Goal: Task Accomplishment & Management: Manage account settings

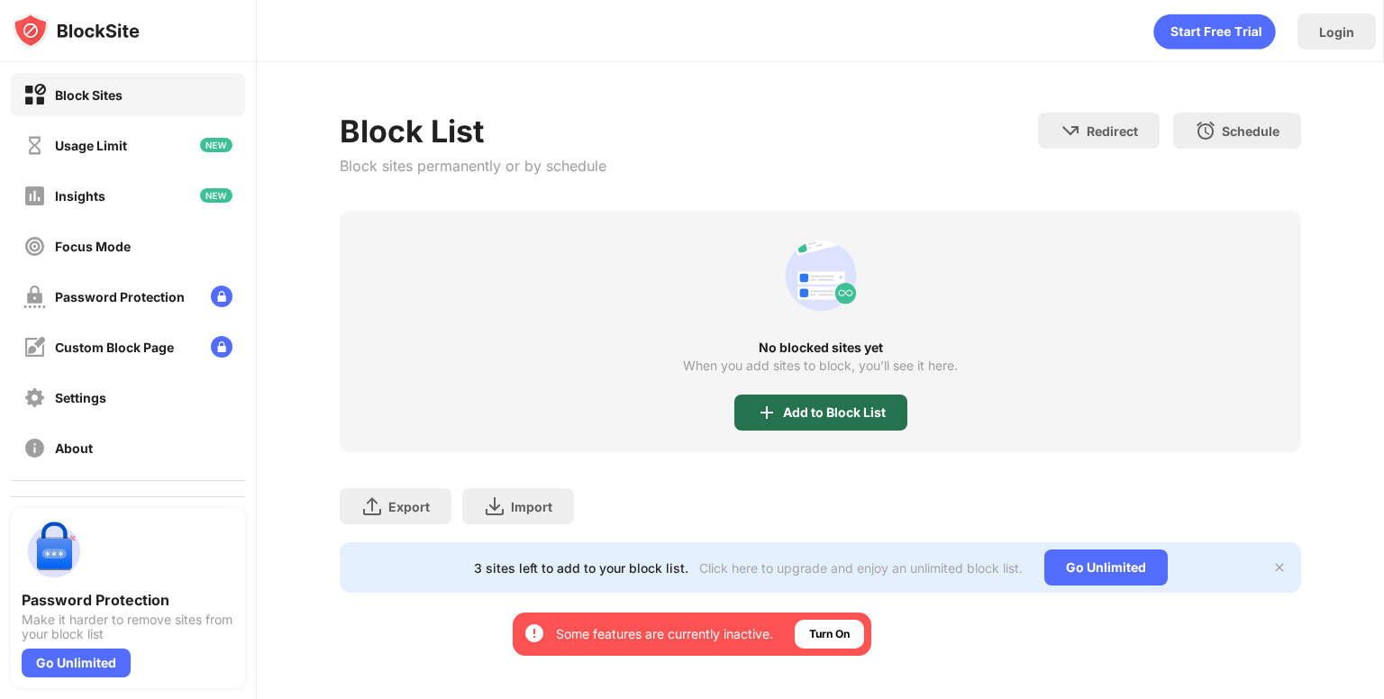
click at [789, 415] on div "Add to Block List" at bounding box center [834, 412] width 103 height 14
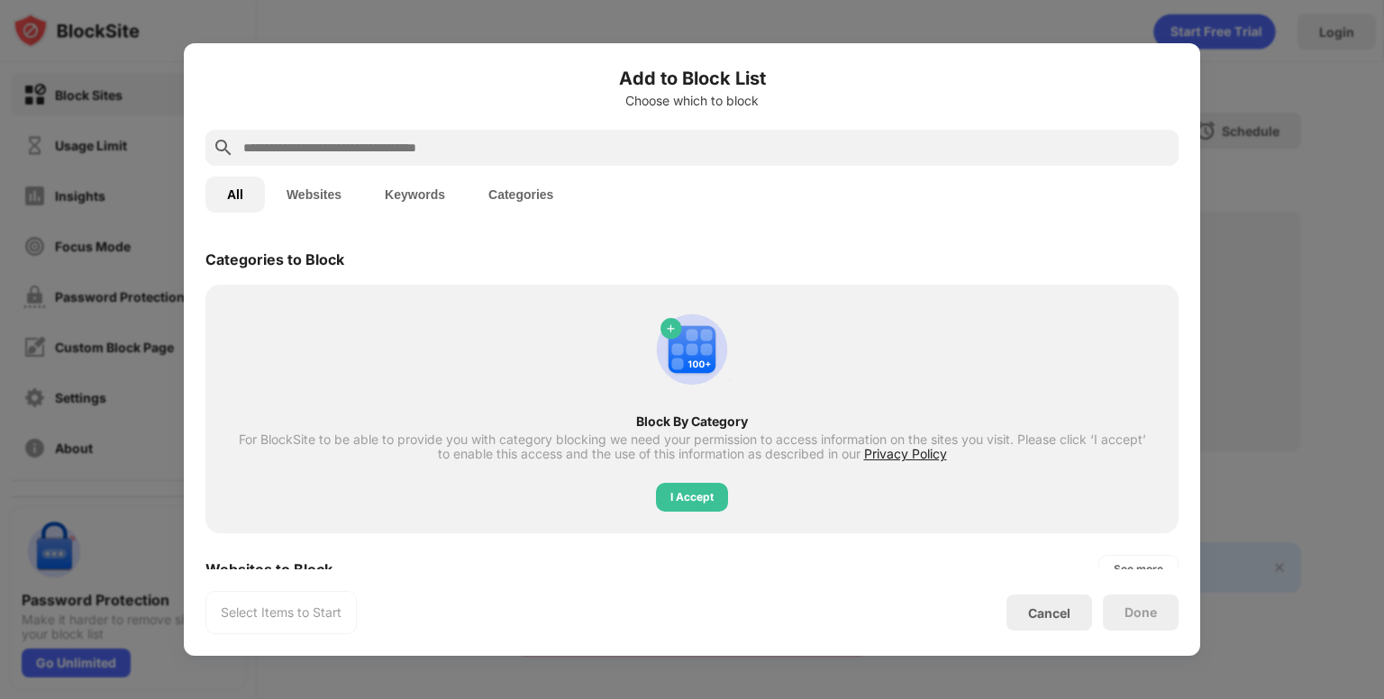
click at [314, 196] on button "Websites" at bounding box center [314, 195] width 98 height 36
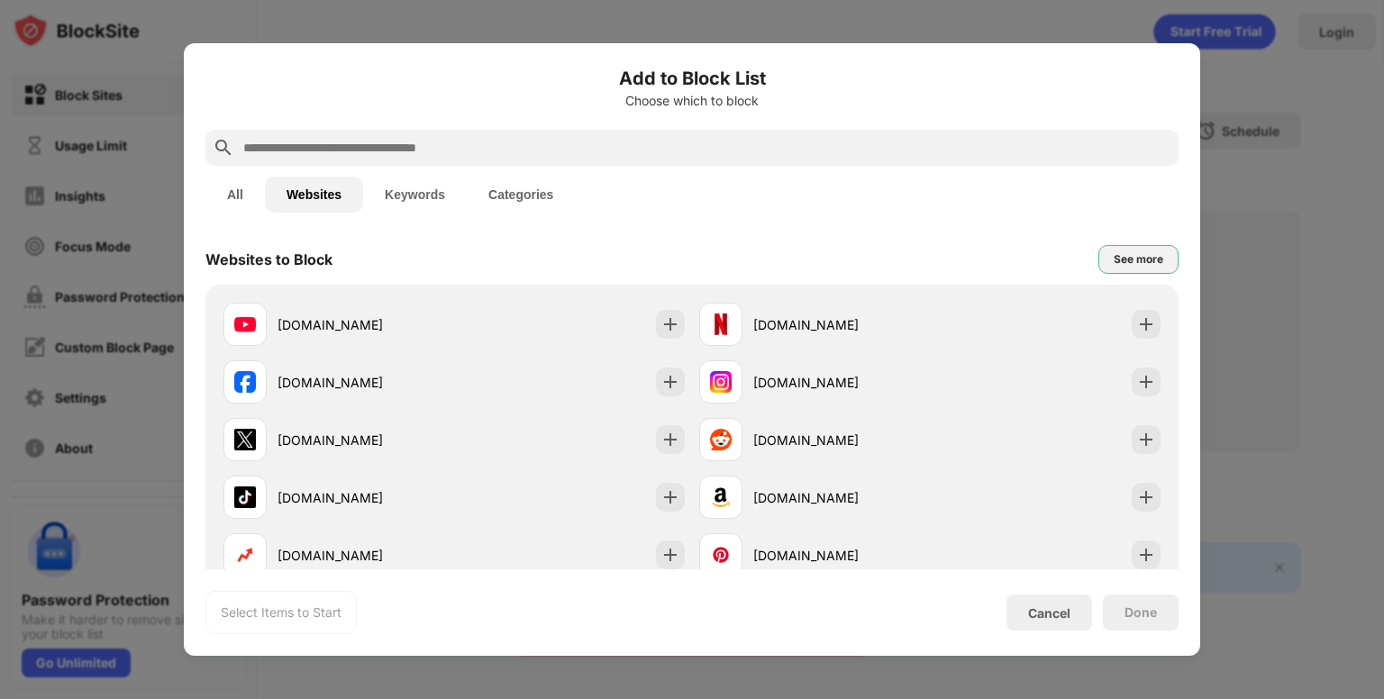
click at [1098, 263] on div "See more" at bounding box center [1138, 259] width 80 height 29
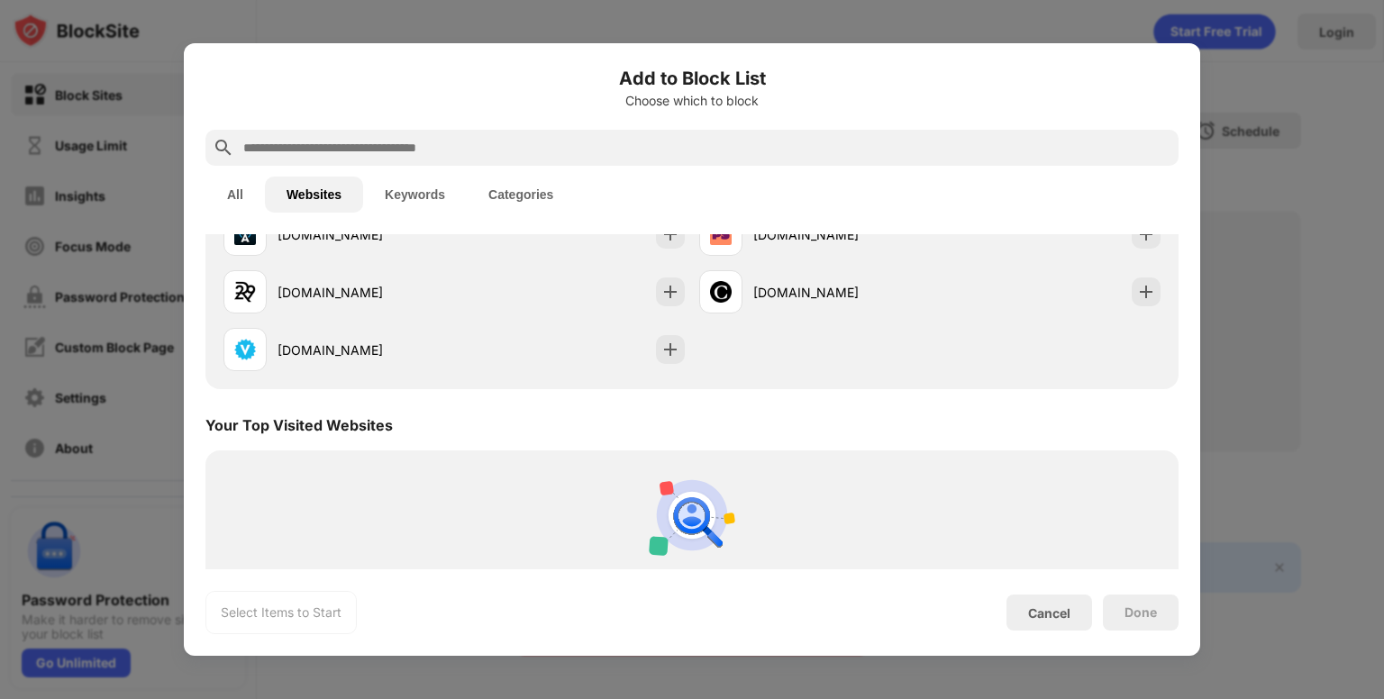
scroll to position [1939, 0]
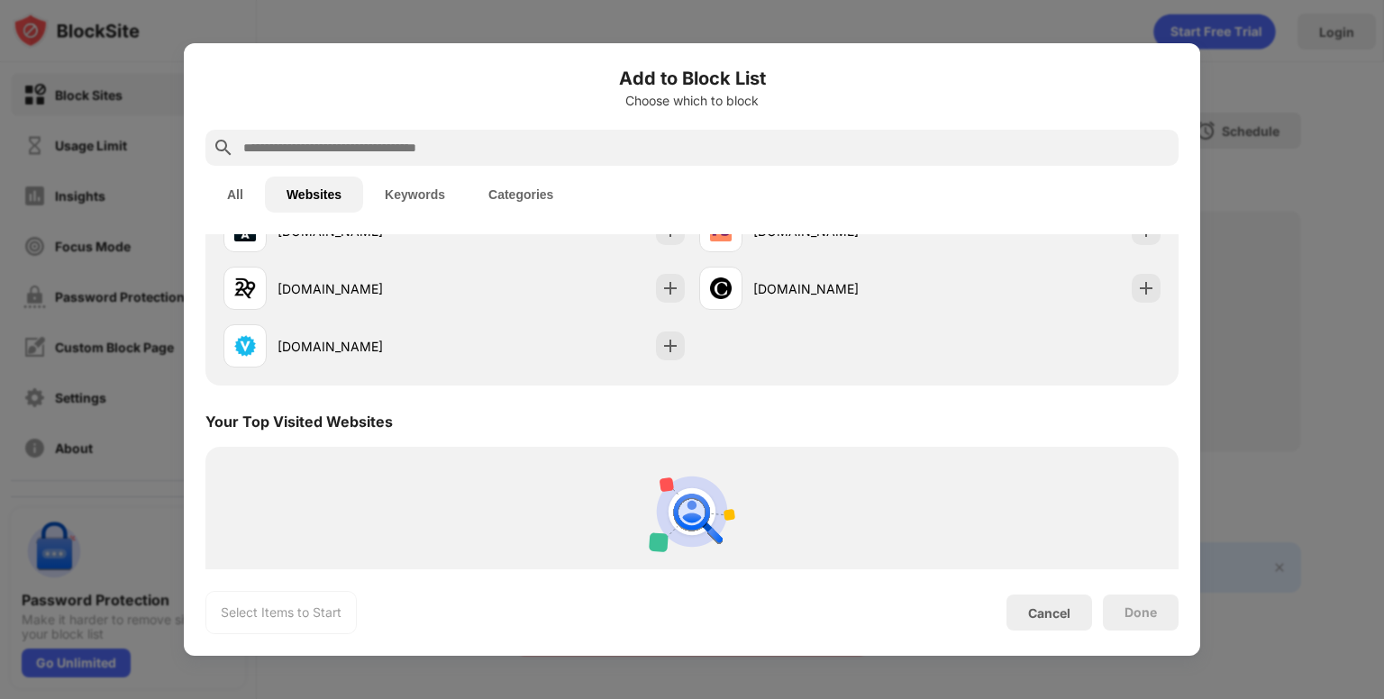
click at [673, 154] on input "text" at bounding box center [706, 148] width 930 height 22
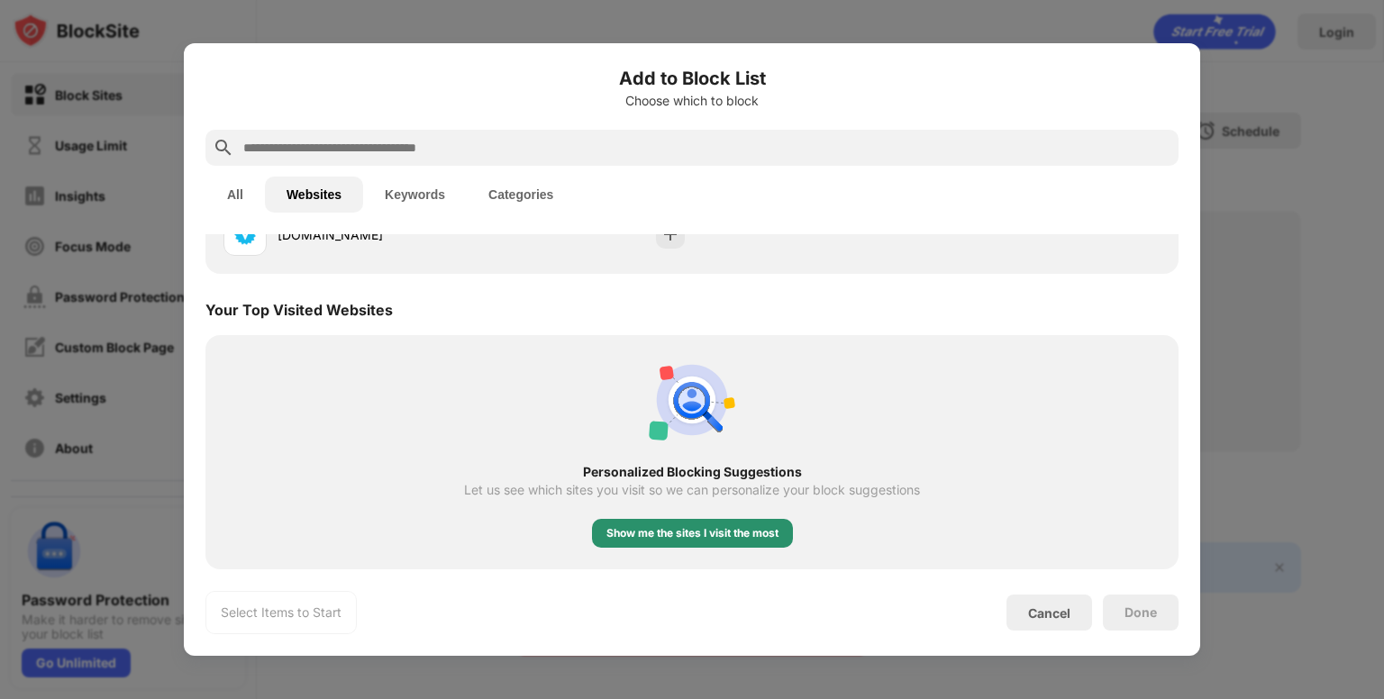
click at [654, 532] on div "Show me the sites I visit the most" at bounding box center [692, 533] width 172 height 18
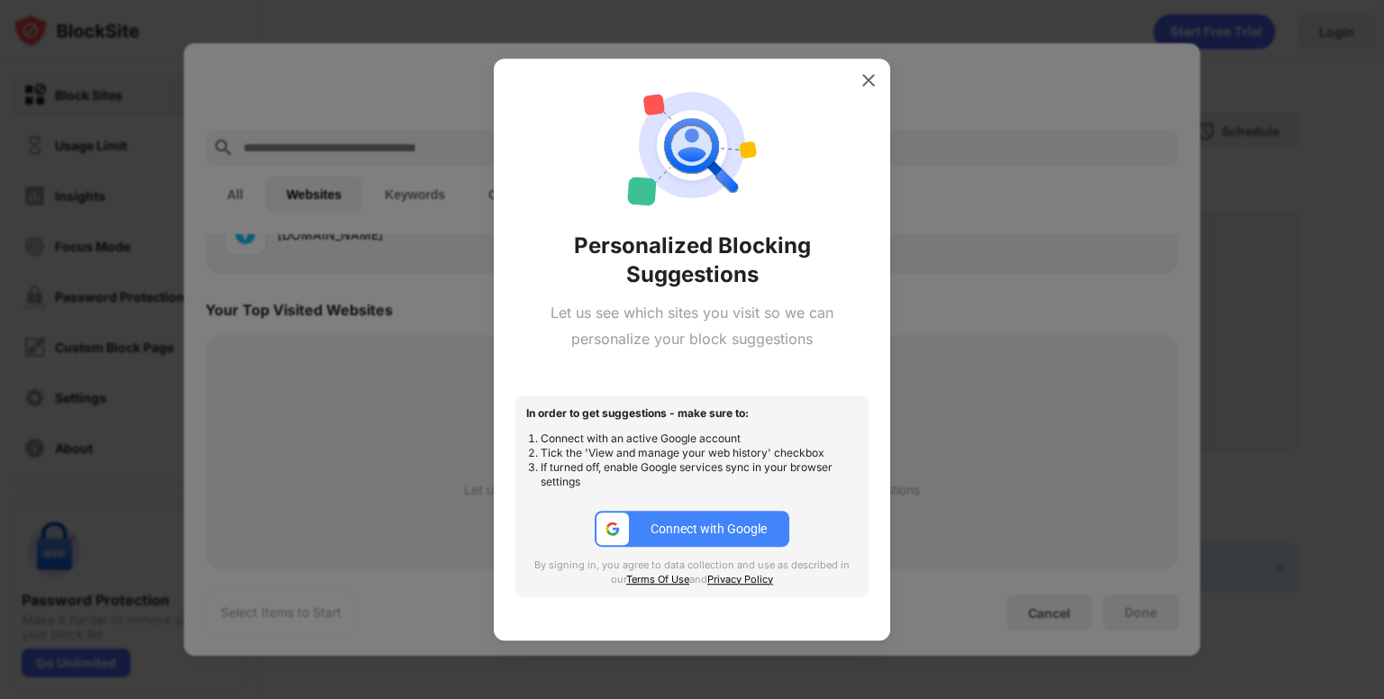
click at [876, 62] on div "Personalized Blocking Suggestions Let us see which sites you visit so we can pe…" at bounding box center [692, 350] width 396 height 582
click at [870, 79] on img at bounding box center [869, 80] width 18 height 18
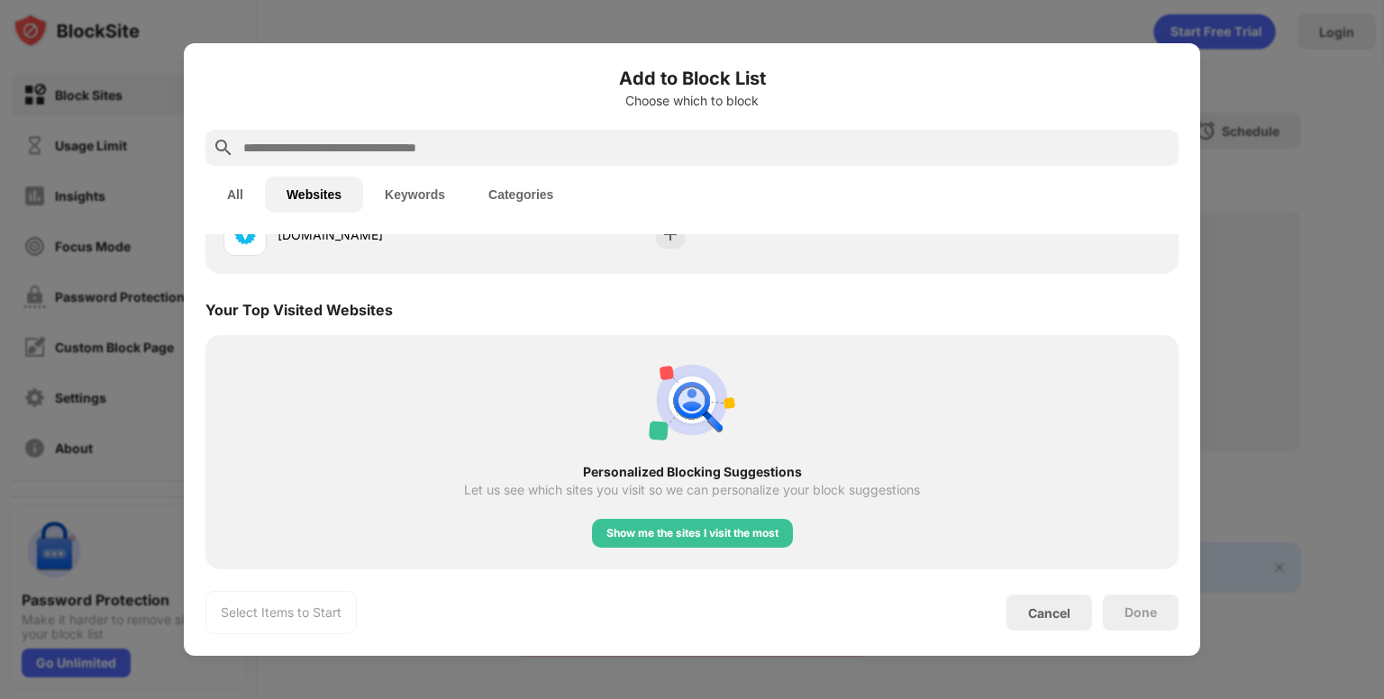
click at [1317, 169] on div at bounding box center [692, 349] width 1384 height 699
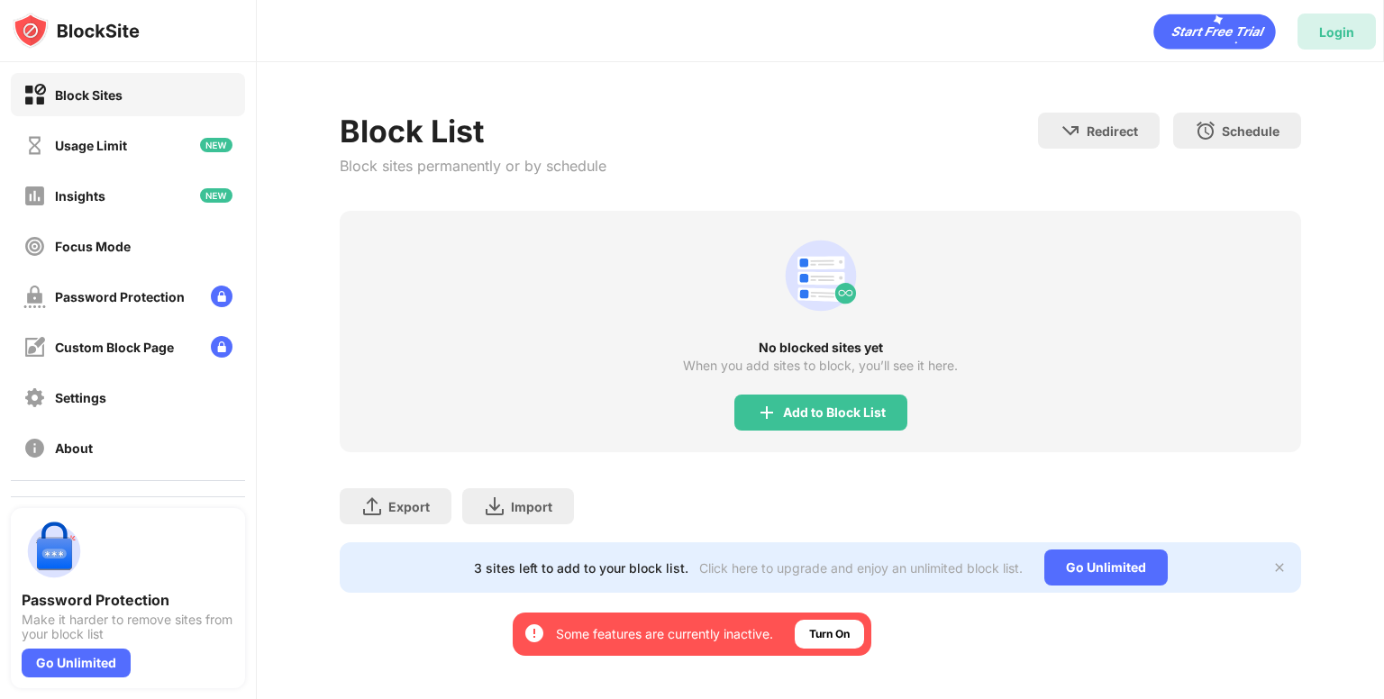
click at [1330, 34] on div "Login" at bounding box center [1336, 31] width 35 height 15
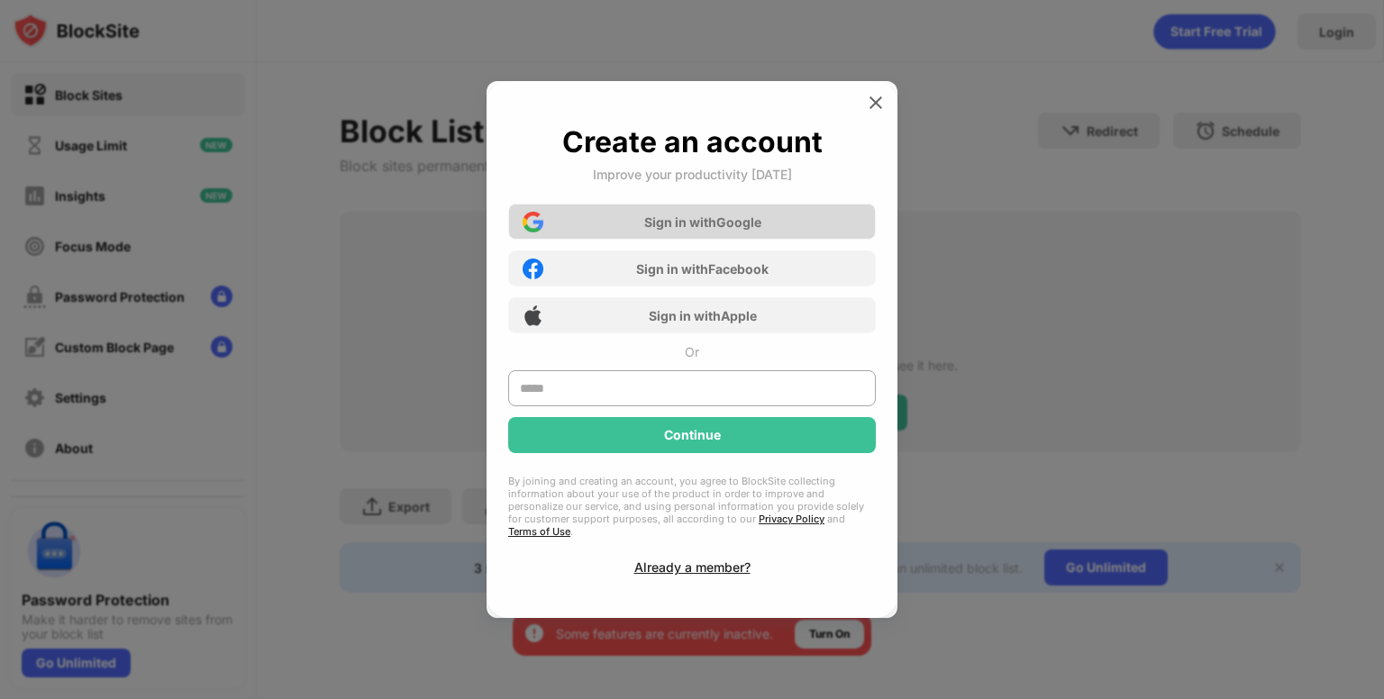
click at [686, 230] on div "Sign in with Google" at bounding box center [702, 221] width 117 height 15
click at [733, 226] on div "Sign in with Google" at bounding box center [702, 221] width 117 height 15
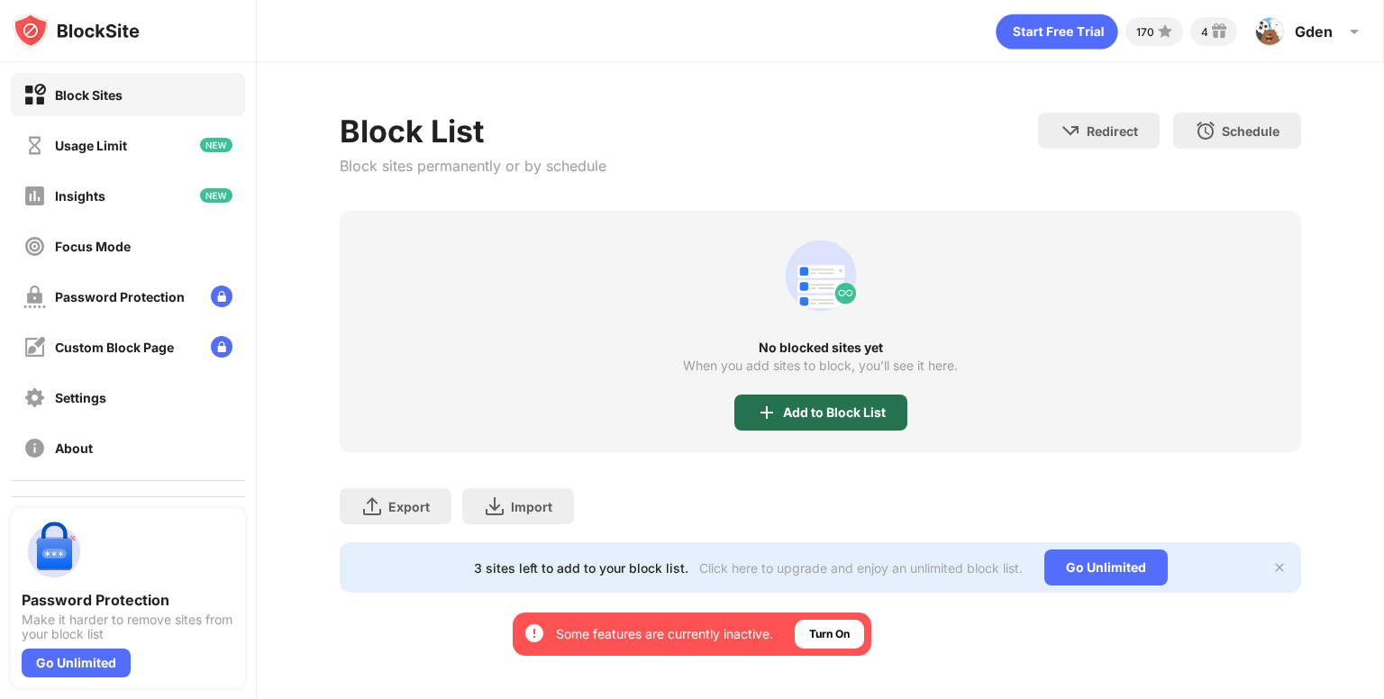
click at [777, 406] on img at bounding box center [767, 413] width 22 height 22
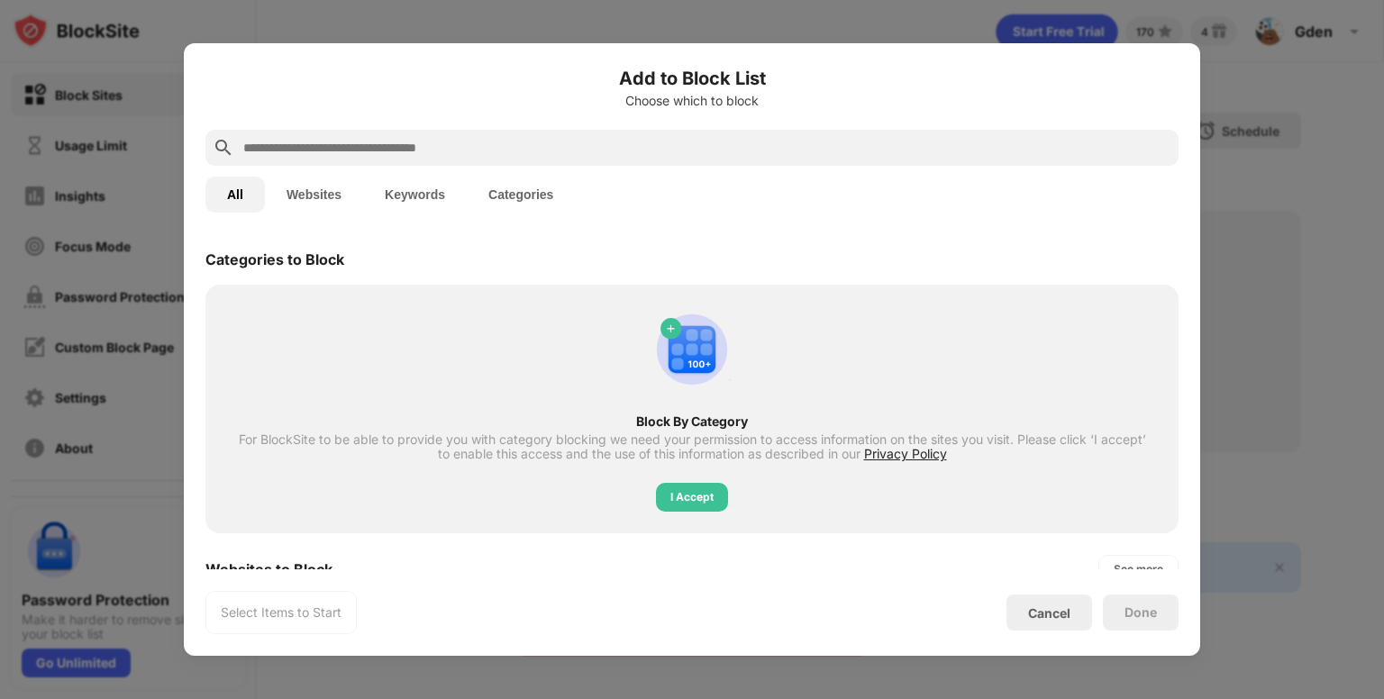
click at [323, 200] on button "Websites" at bounding box center [314, 195] width 98 height 36
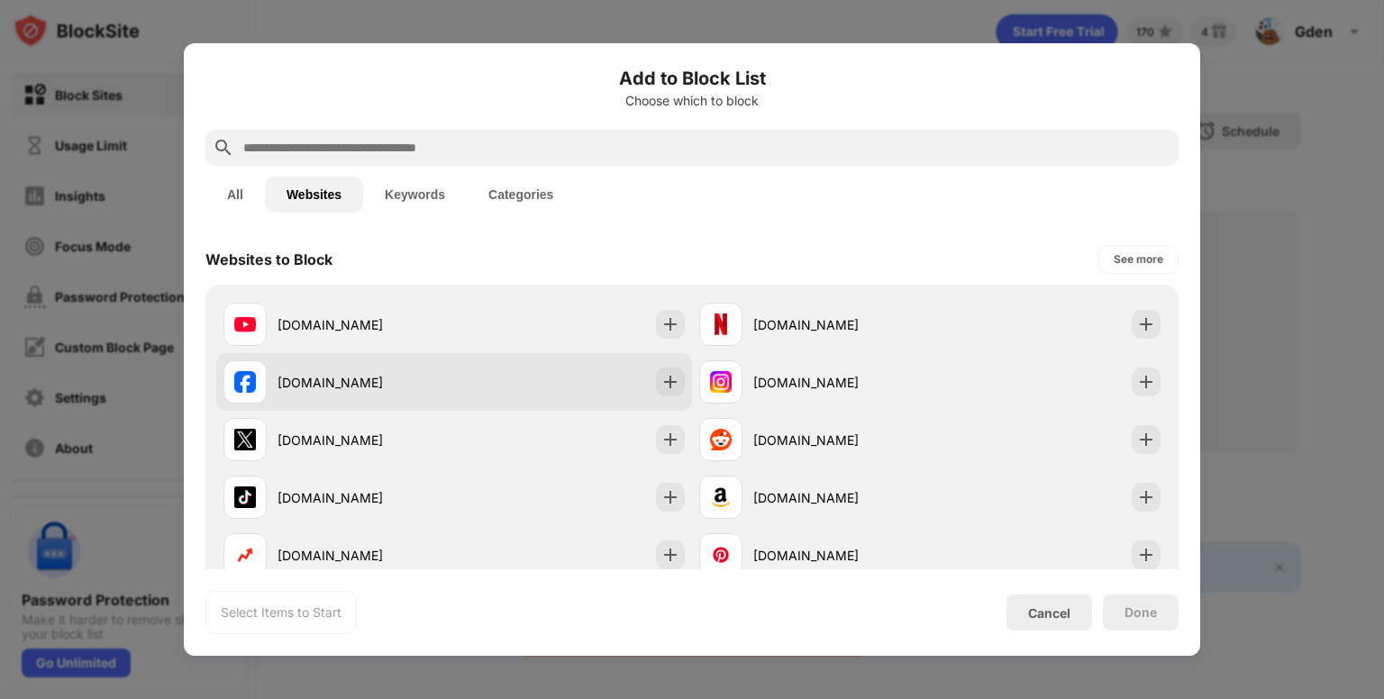
scroll to position [321, 0]
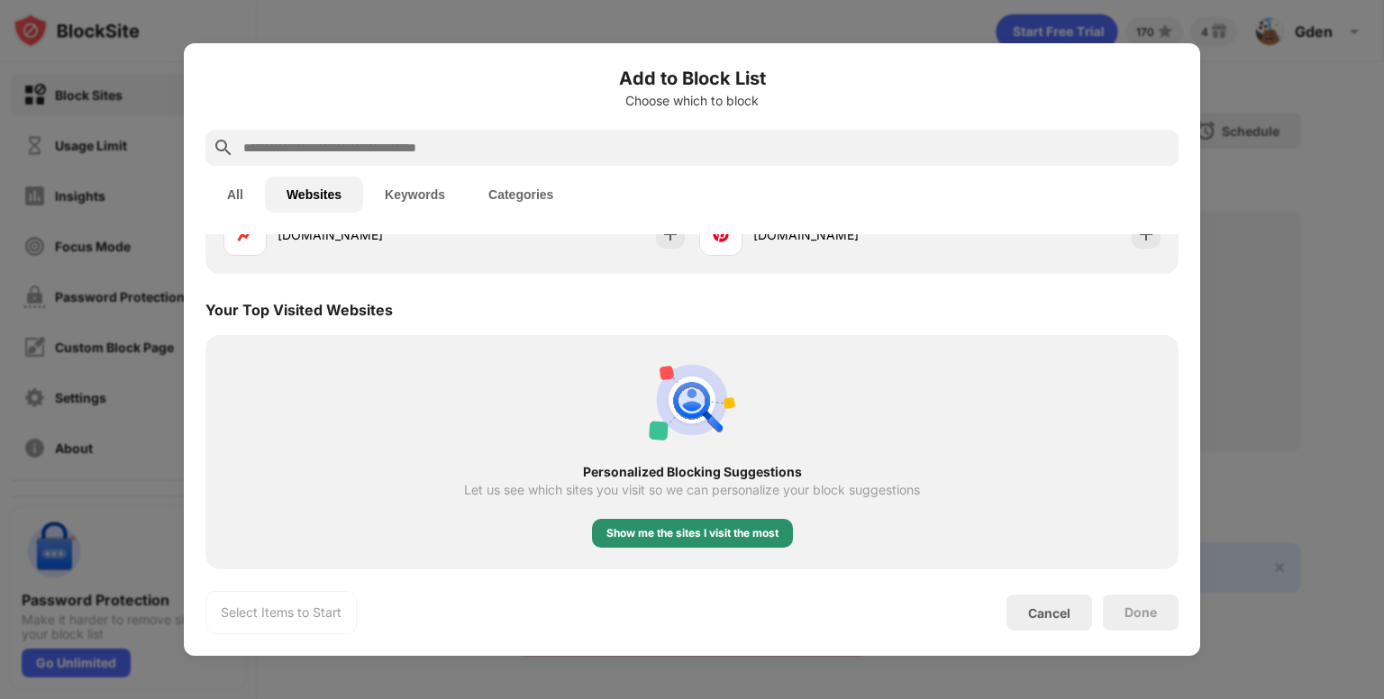
click at [648, 545] on div "Show me the sites I visit the most" at bounding box center [692, 533] width 201 height 29
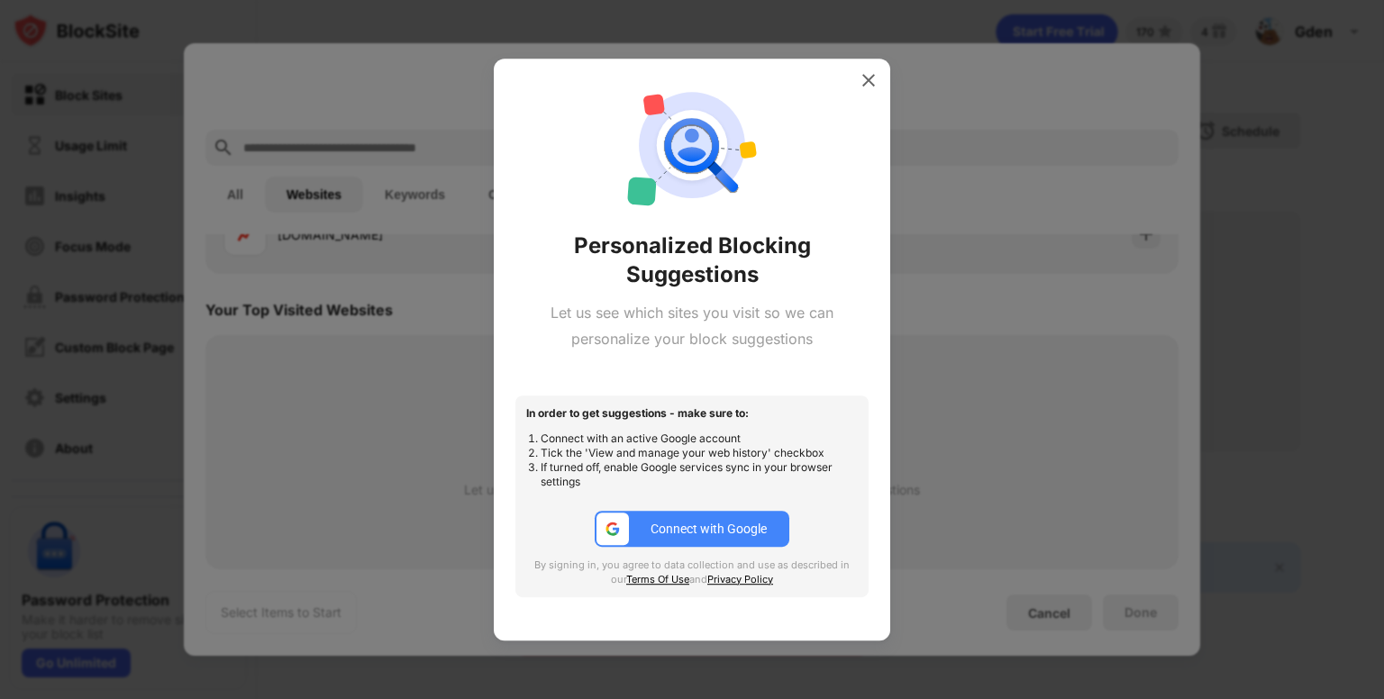
click at [849, 87] on div "Personalized Blocking Suggestions Let us see which sites you visit so we can pe…" at bounding box center [691, 349] width 353 height 539
click at [865, 80] on img at bounding box center [869, 80] width 18 height 18
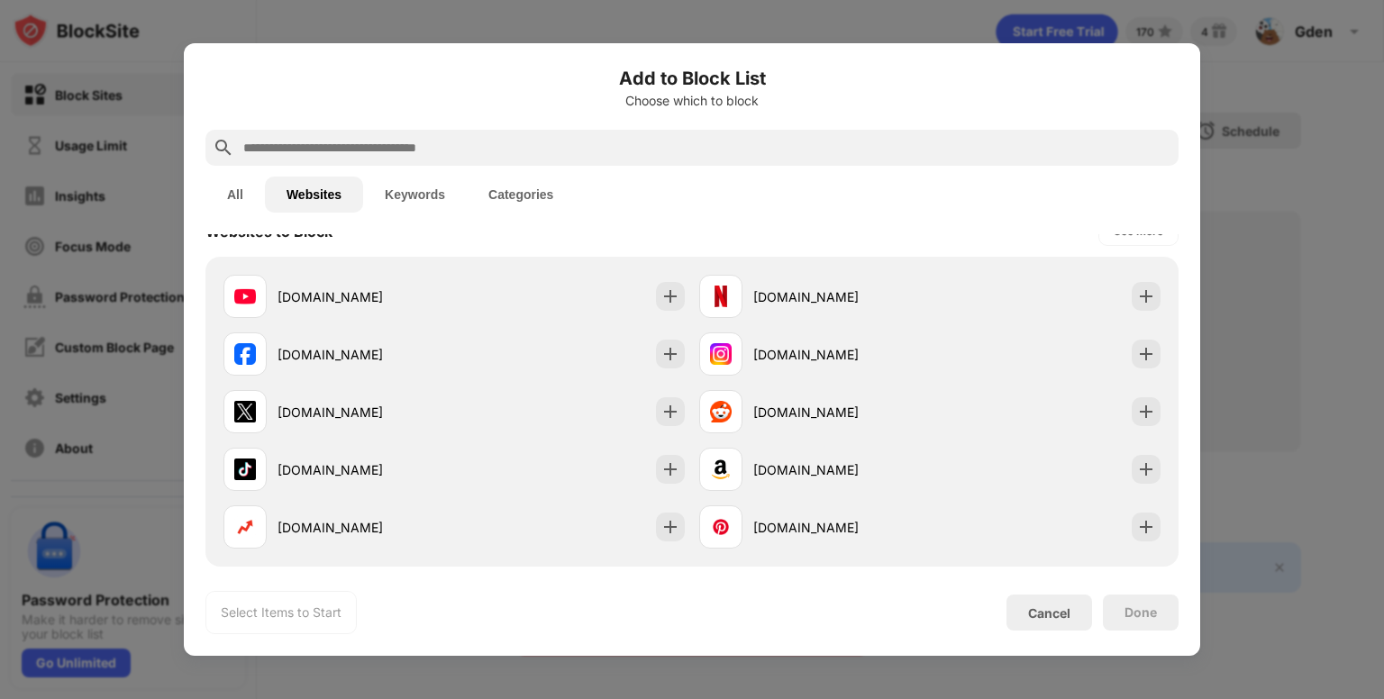
scroll to position [0, 0]
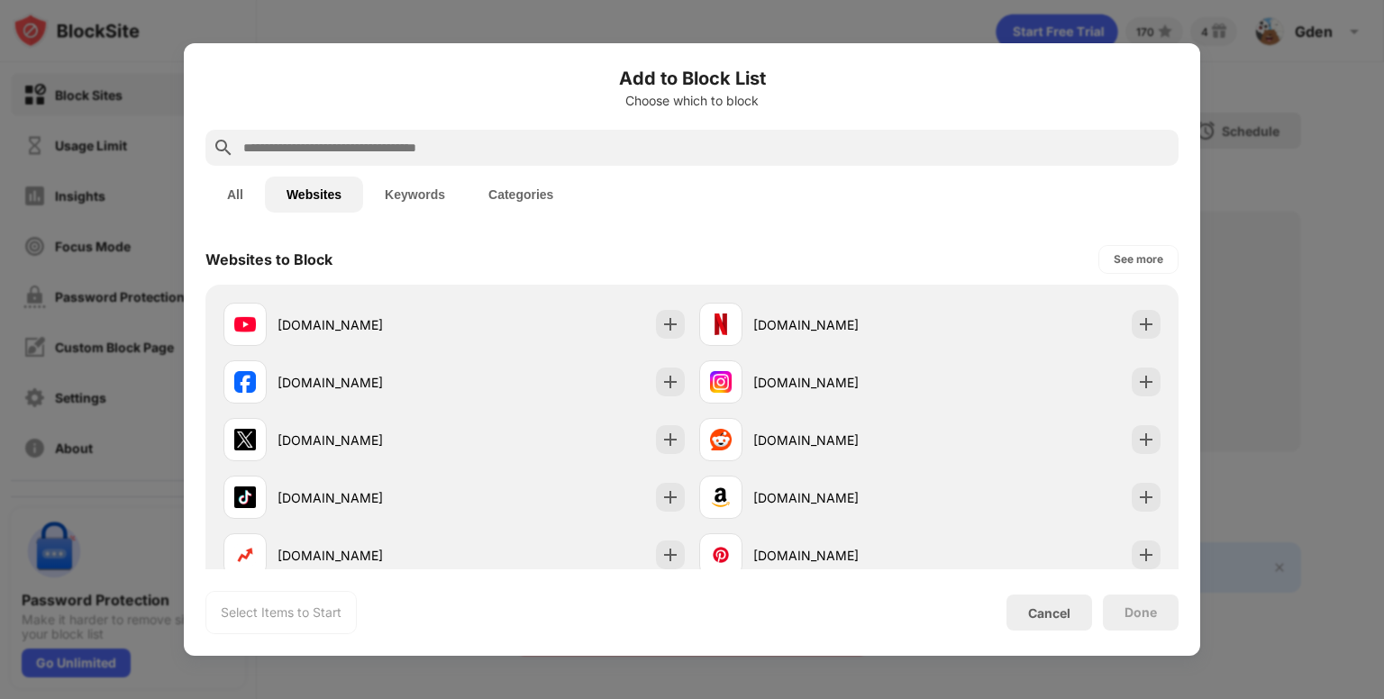
click at [424, 187] on button "Keywords" at bounding box center [415, 195] width 104 height 36
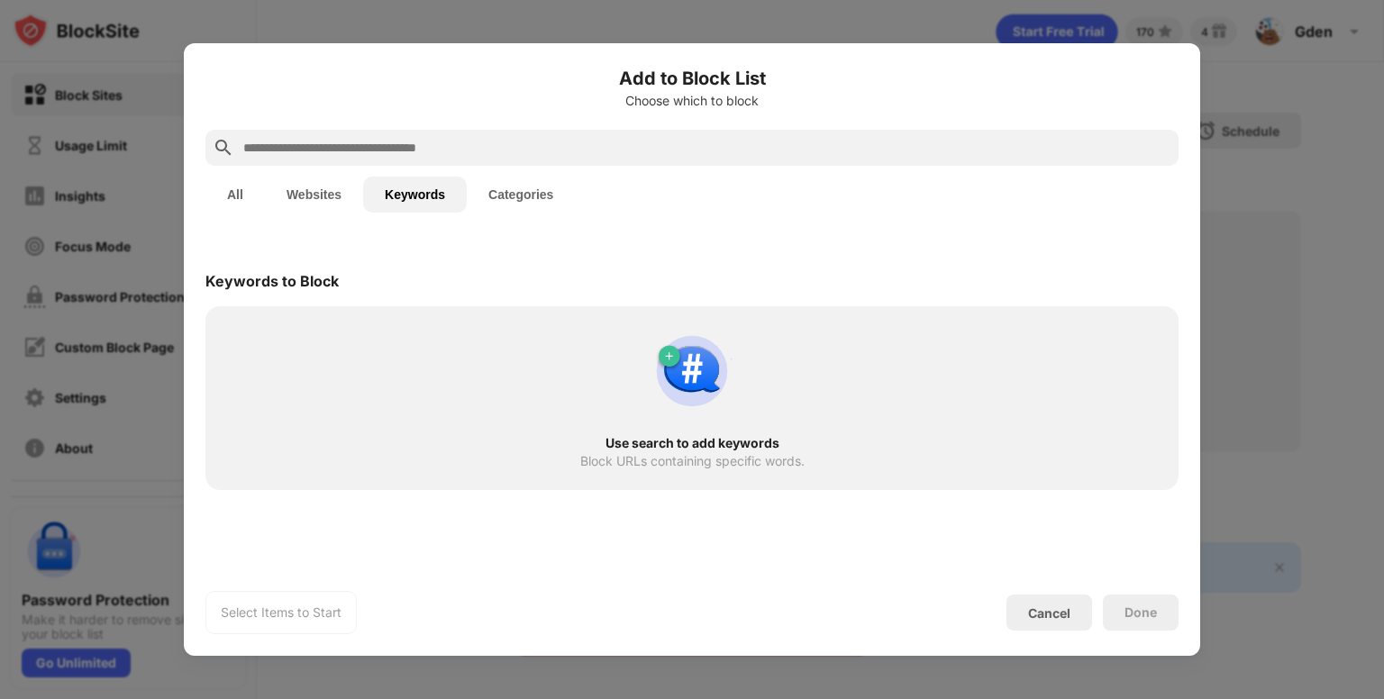
click at [339, 201] on button "Websites" at bounding box center [314, 195] width 98 height 36
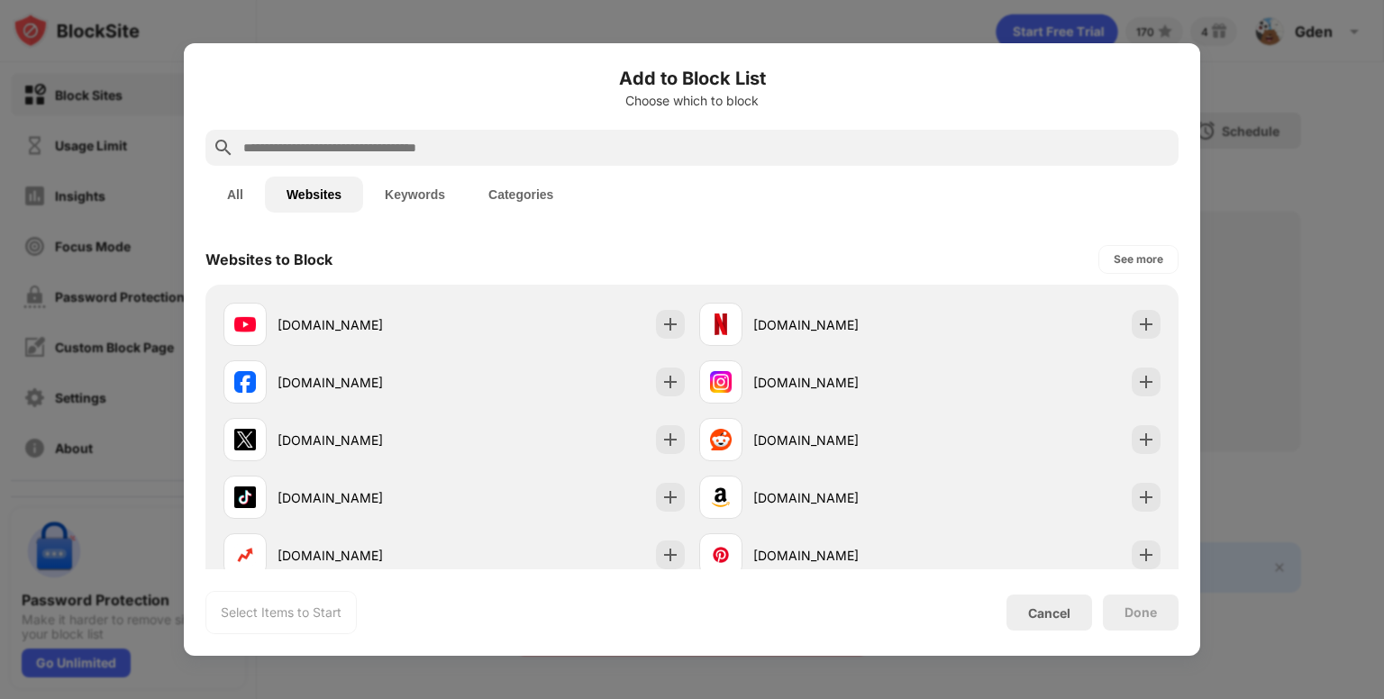
click at [367, 149] on input "text" at bounding box center [706, 148] width 930 height 22
click at [643, 147] on input "text" at bounding box center [706, 148] width 930 height 22
paste input "**********"
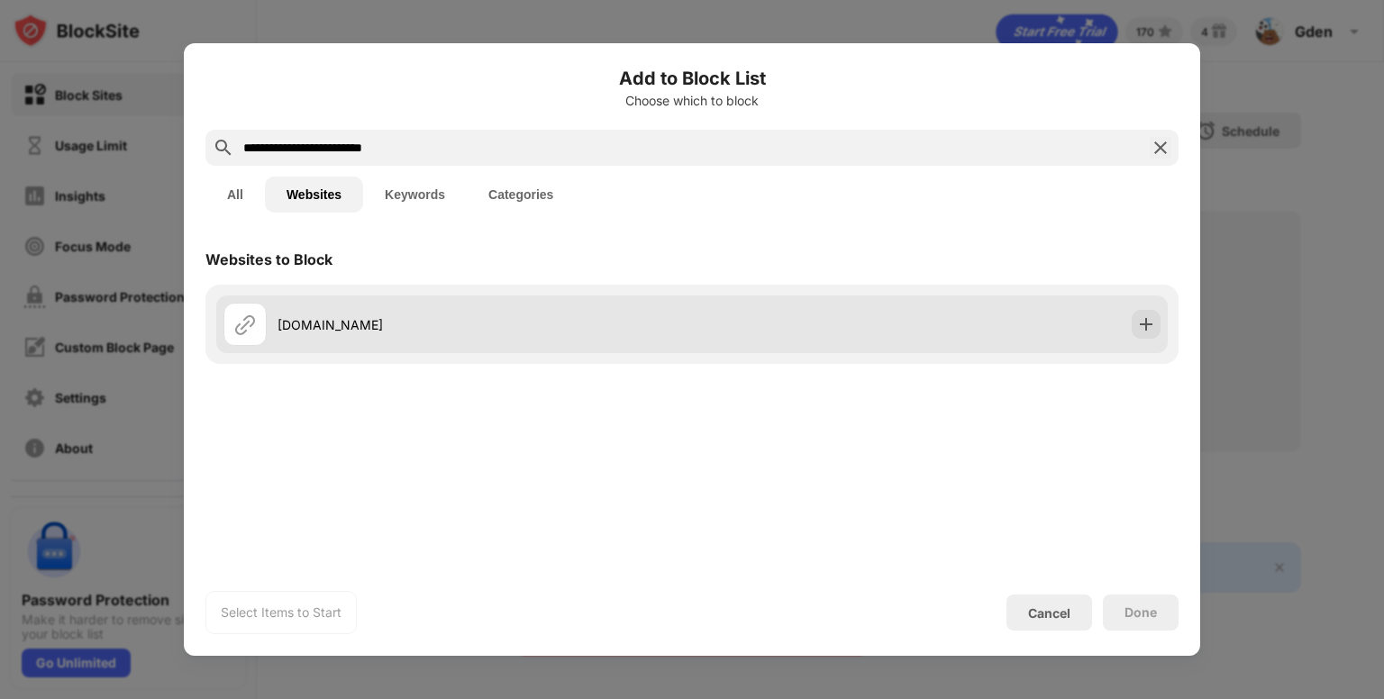
type input "**********"
click at [1119, 328] on div "[DOMAIN_NAME]" at bounding box center [692, 325] width 952 height 58
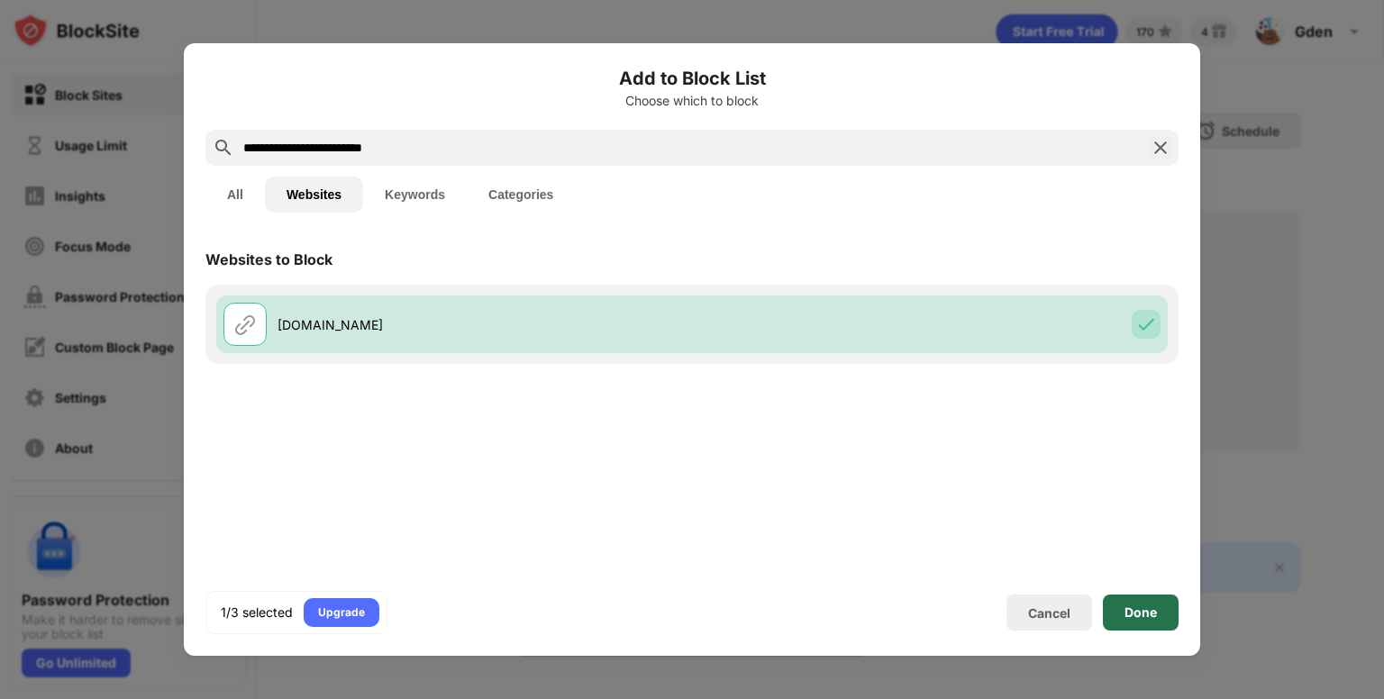
click at [1133, 598] on div "Done" at bounding box center [1141, 613] width 76 height 36
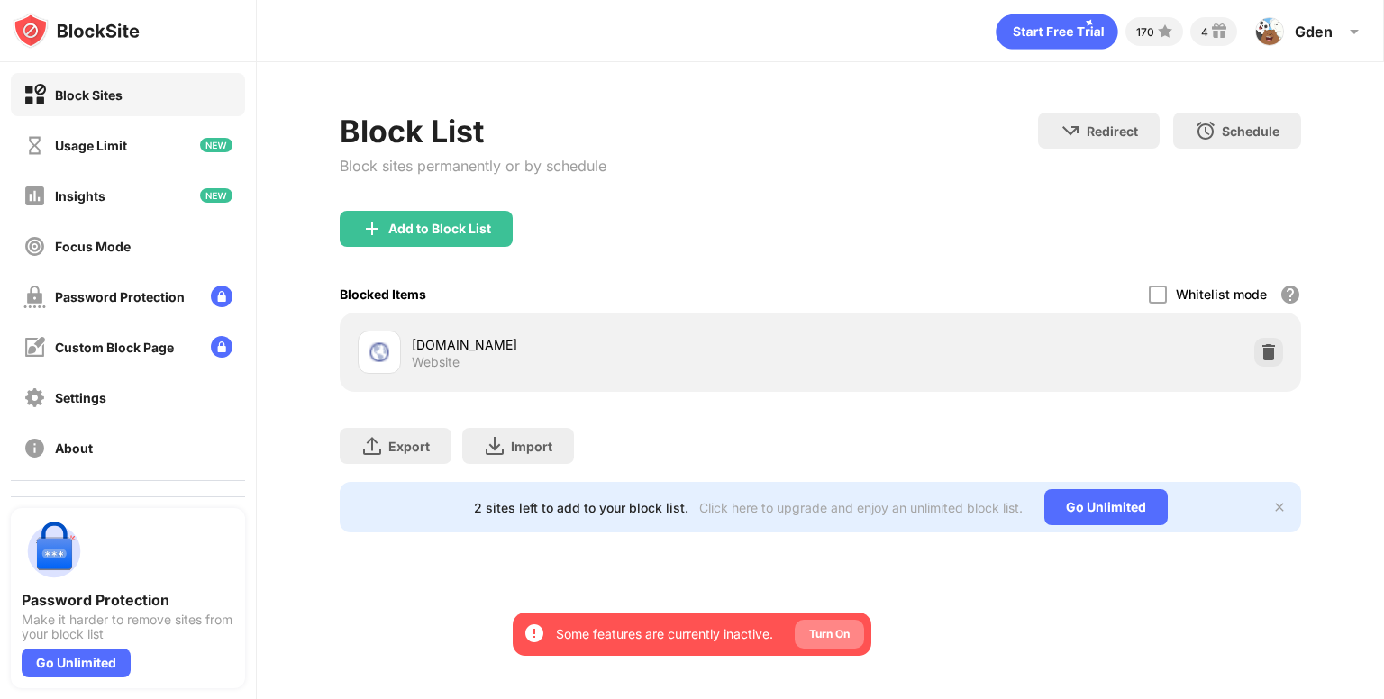
click at [853, 625] on div "Turn On" at bounding box center [829, 634] width 69 height 29
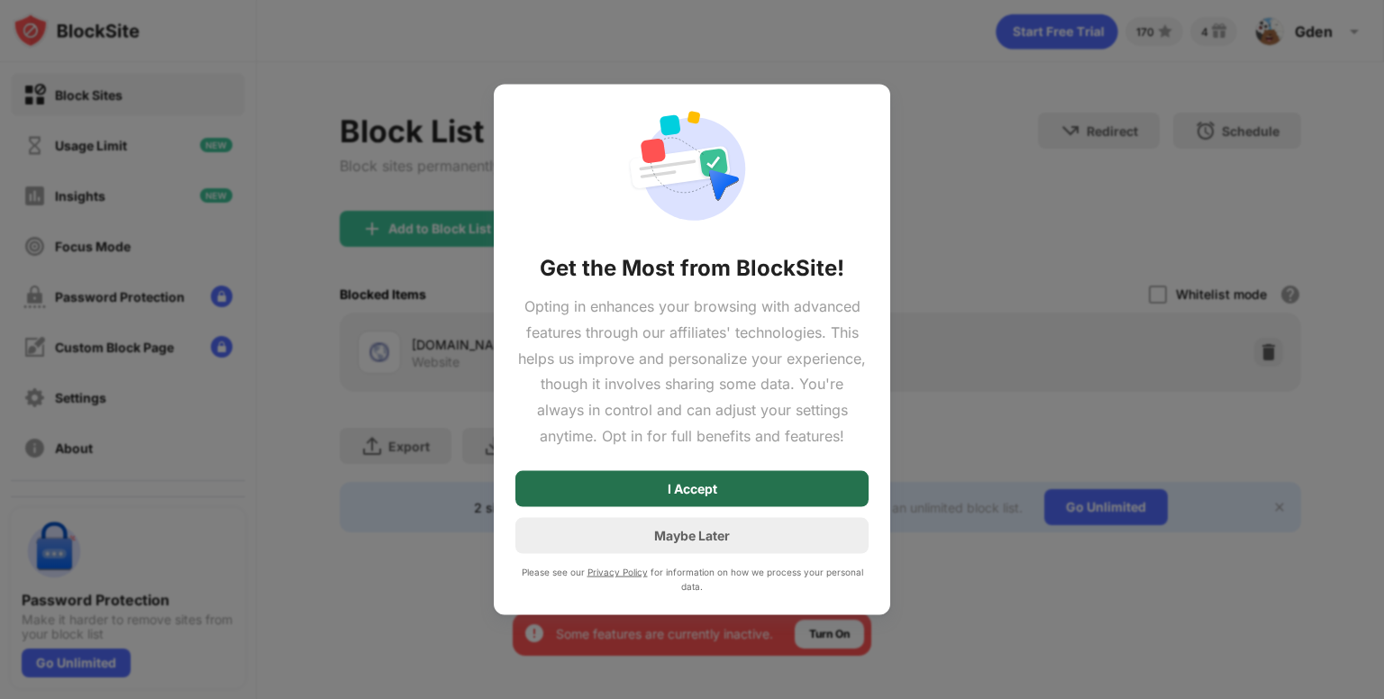
click at [646, 483] on div "I Accept" at bounding box center [691, 488] width 353 height 36
